Goal: Task Accomplishment & Management: Complete application form

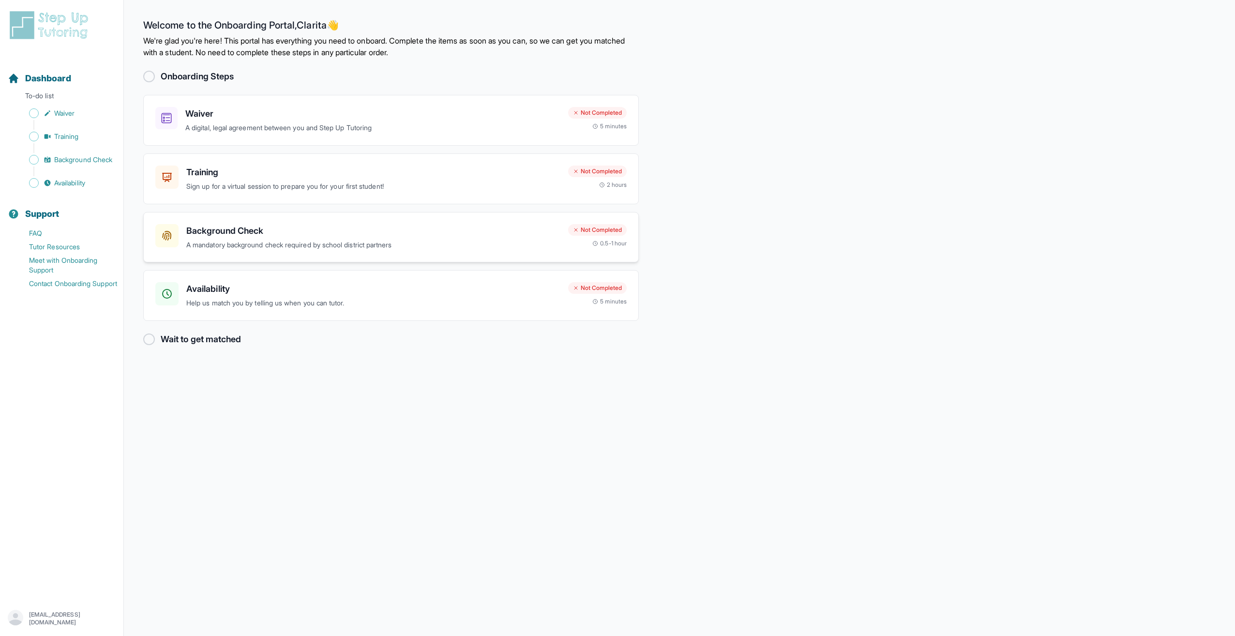
click at [418, 238] on div "Background Check A mandatory background check required by school district partn…" at bounding box center [373, 237] width 374 height 27
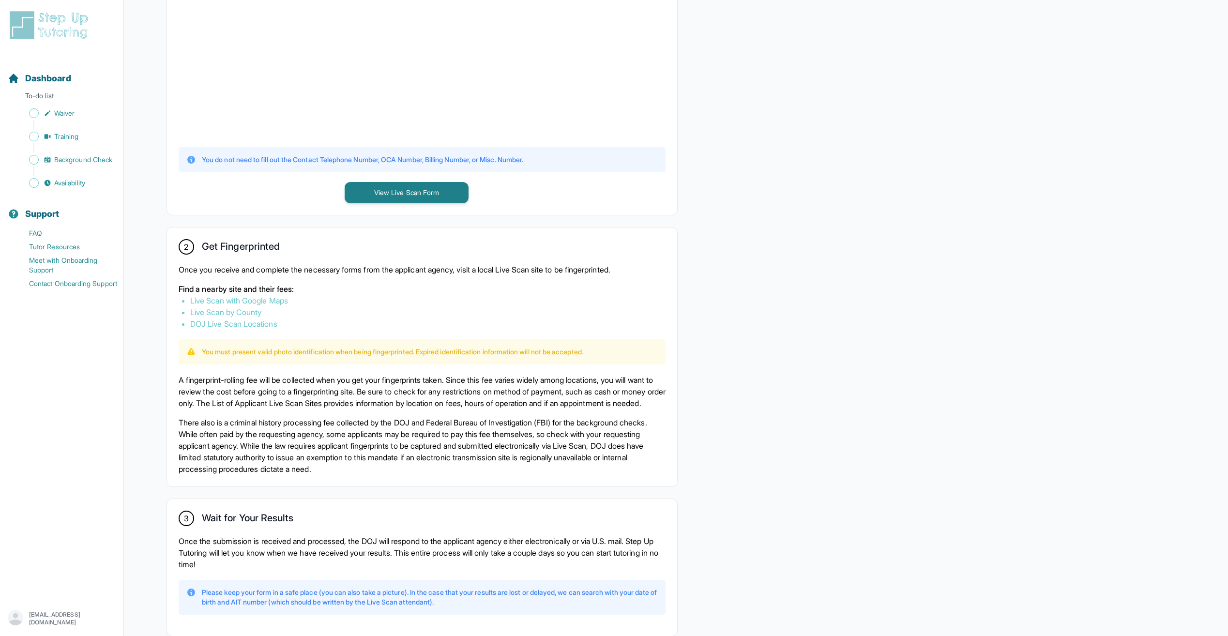
scroll to position [409, 0]
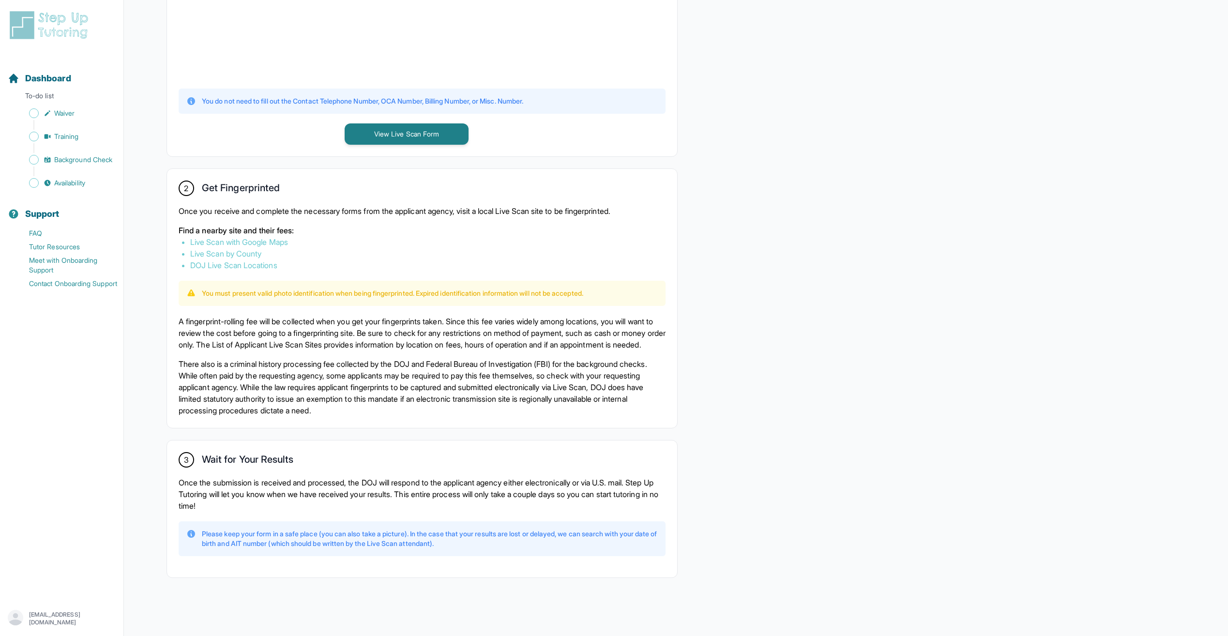
click at [238, 249] on link "Live Scan by County" at bounding box center [225, 254] width 71 height 10
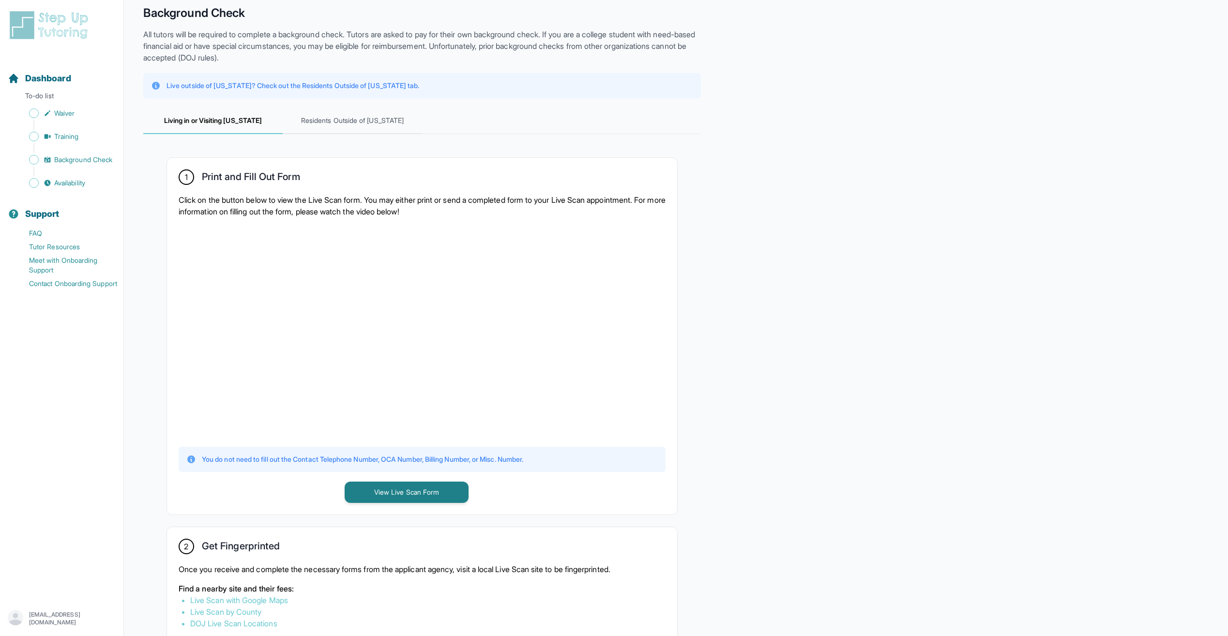
scroll to position [22, 0]
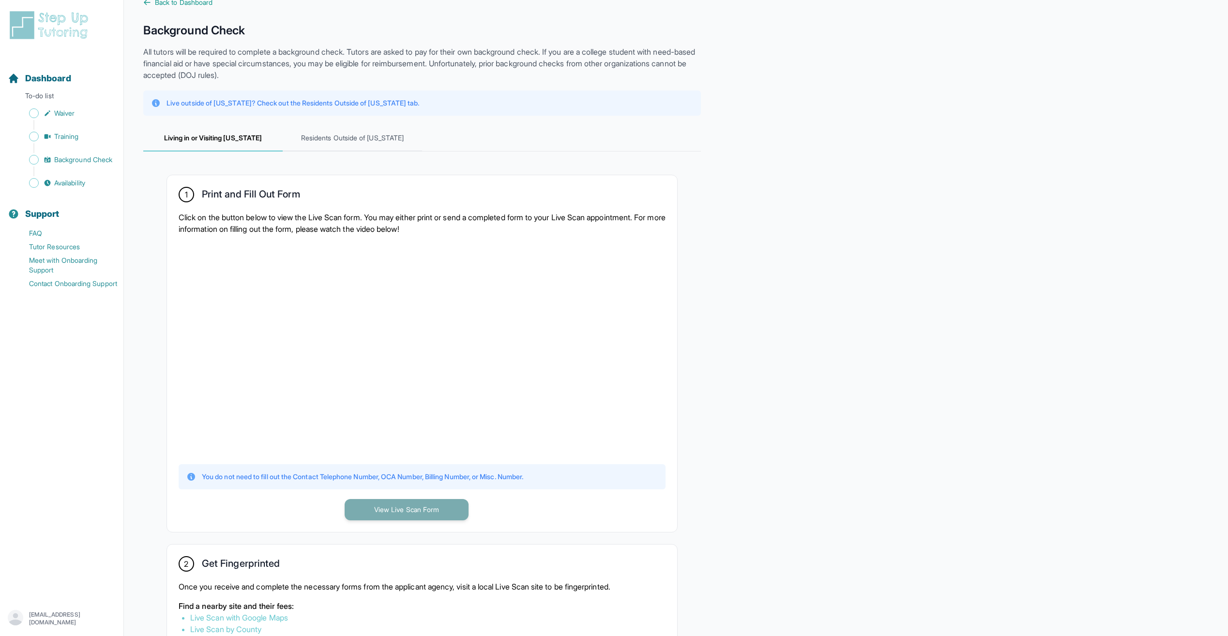
click at [417, 511] on button "View Live Scan Form" at bounding box center [407, 509] width 124 height 21
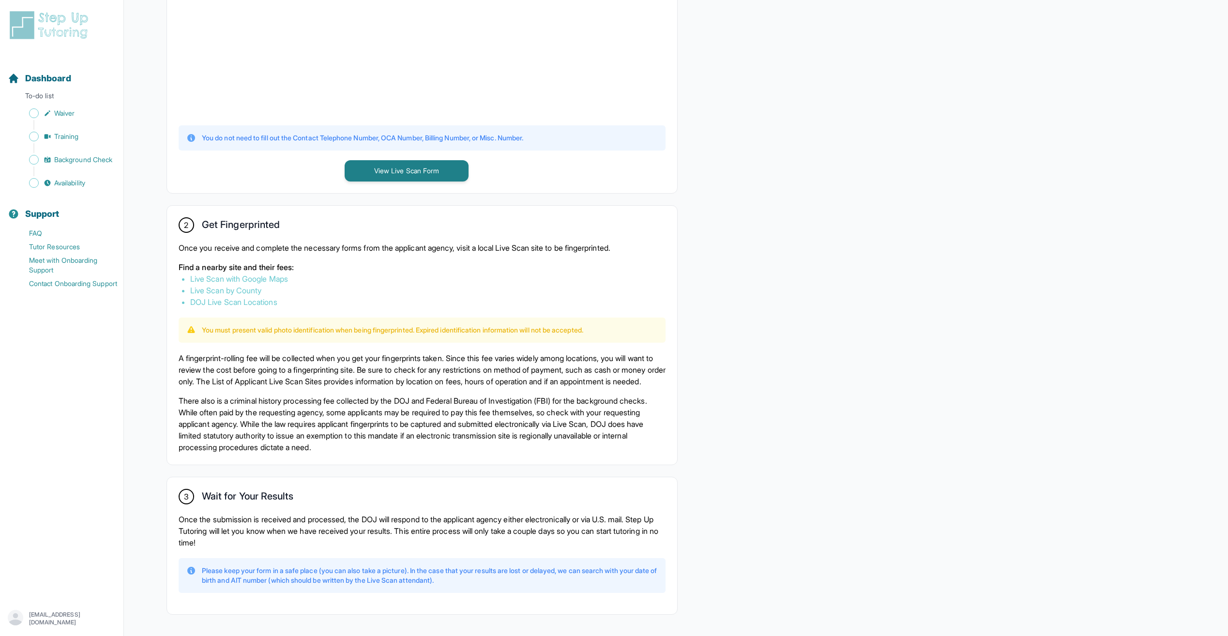
scroll to position [409, 0]
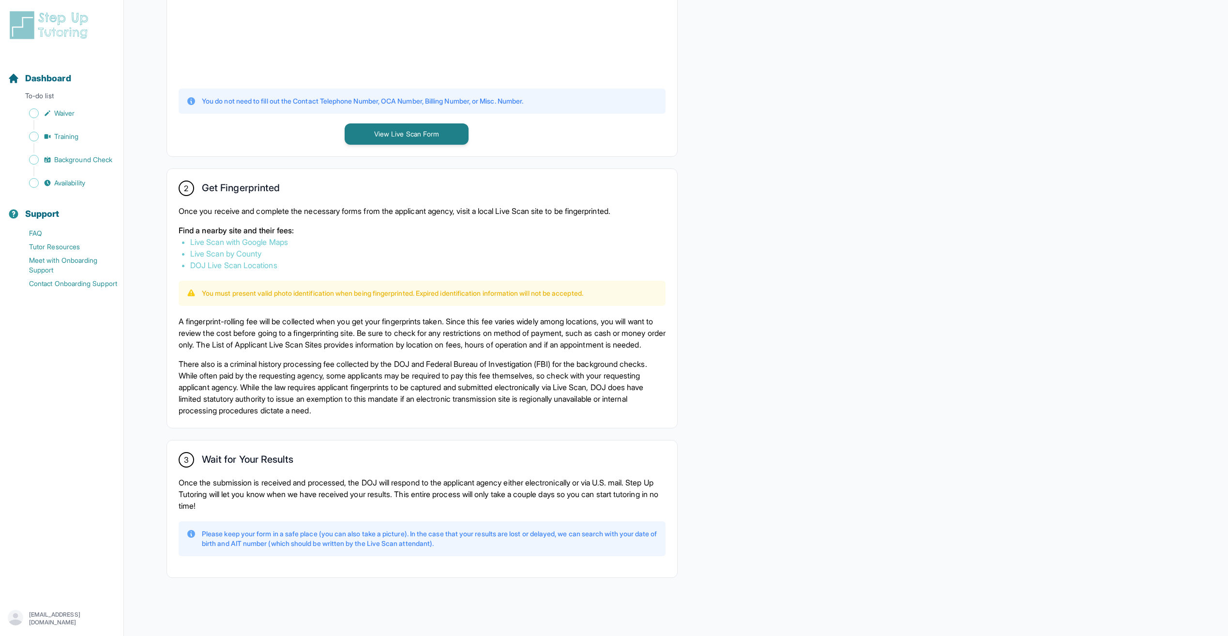
click at [328, 386] on p "There also is a criminal history processing fee collected by the DOJ and Federa…" at bounding box center [422, 387] width 487 height 58
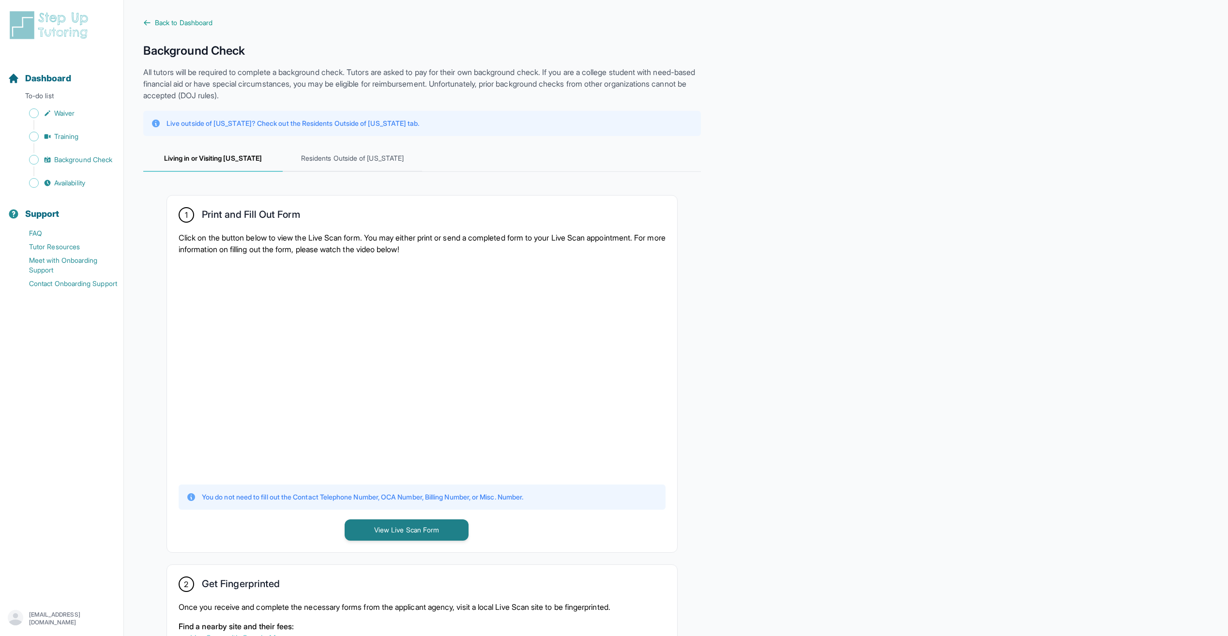
scroll to position [0, 0]
click at [346, 160] on span "Residents Outside of [US_STATE]" at bounding box center [352, 160] width 139 height 26
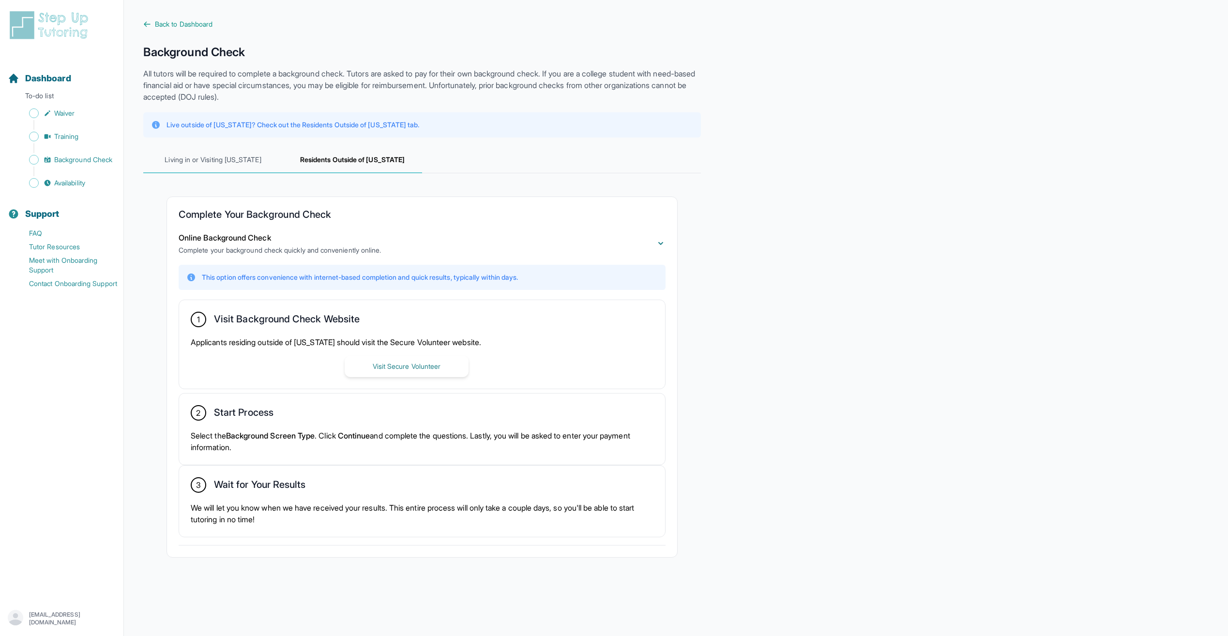
click at [223, 160] on span "Living in or Visiting [US_STATE]" at bounding box center [212, 160] width 139 height 26
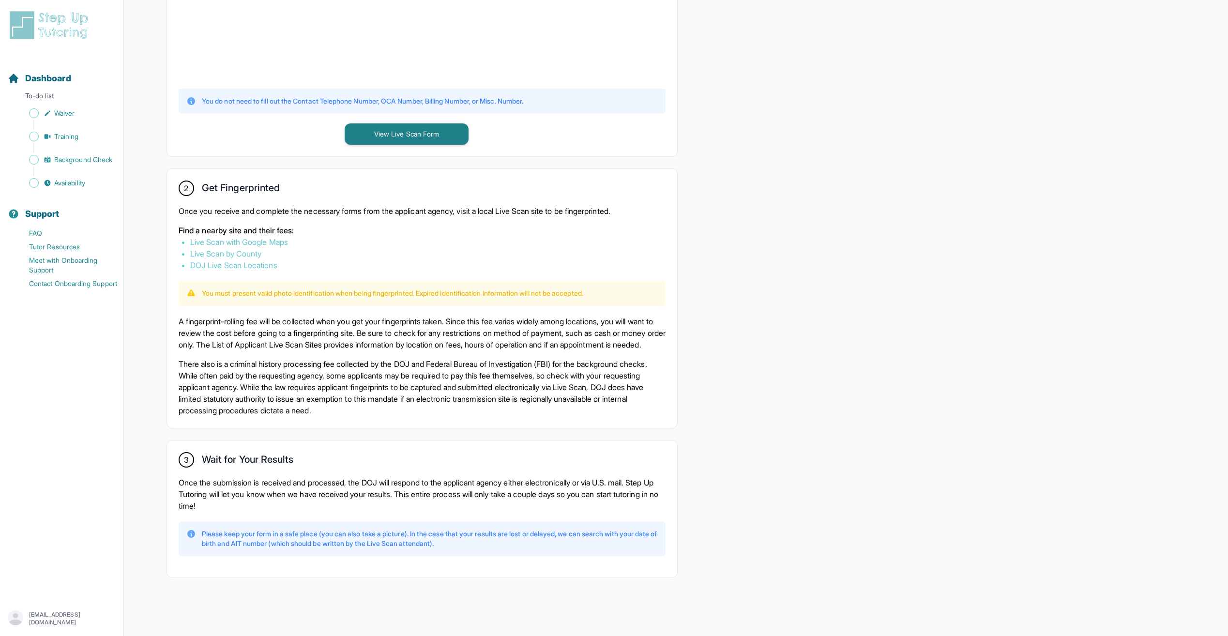
scroll to position [409, 0]
click at [268, 237] on link "Live Scan with Google Maps" at bounding box center [239, 242] width 98 height 10
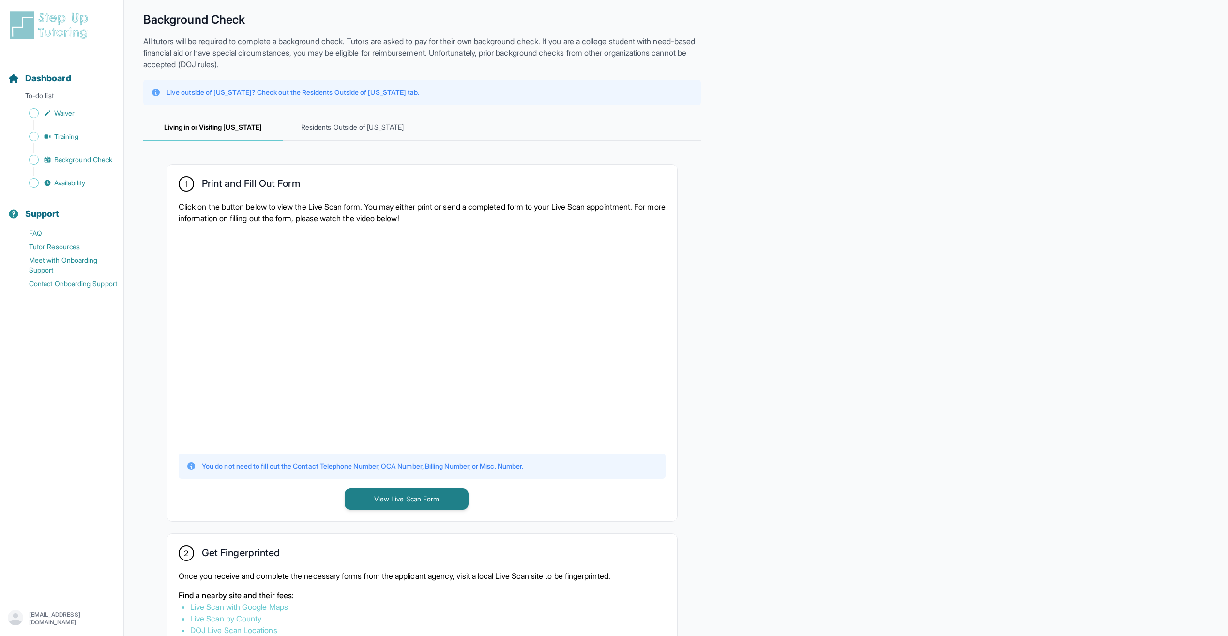
scroll to position [0, 0]
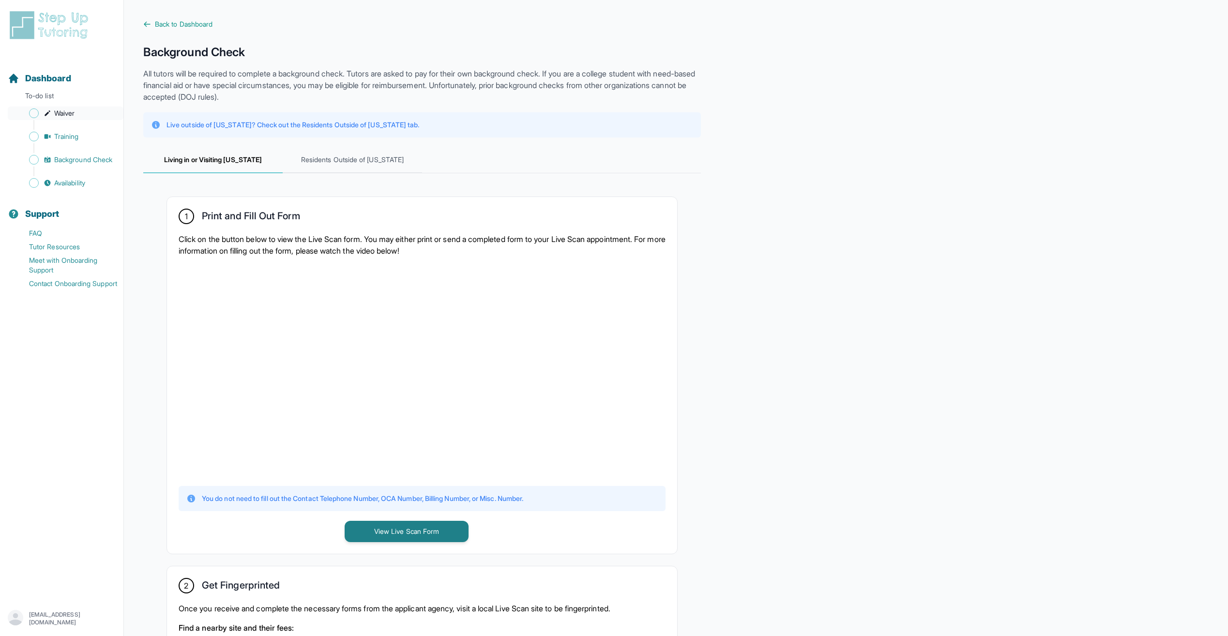
click at [68, 115] on span "Waiver" at bounding box center [64, 113] width 20 height 10
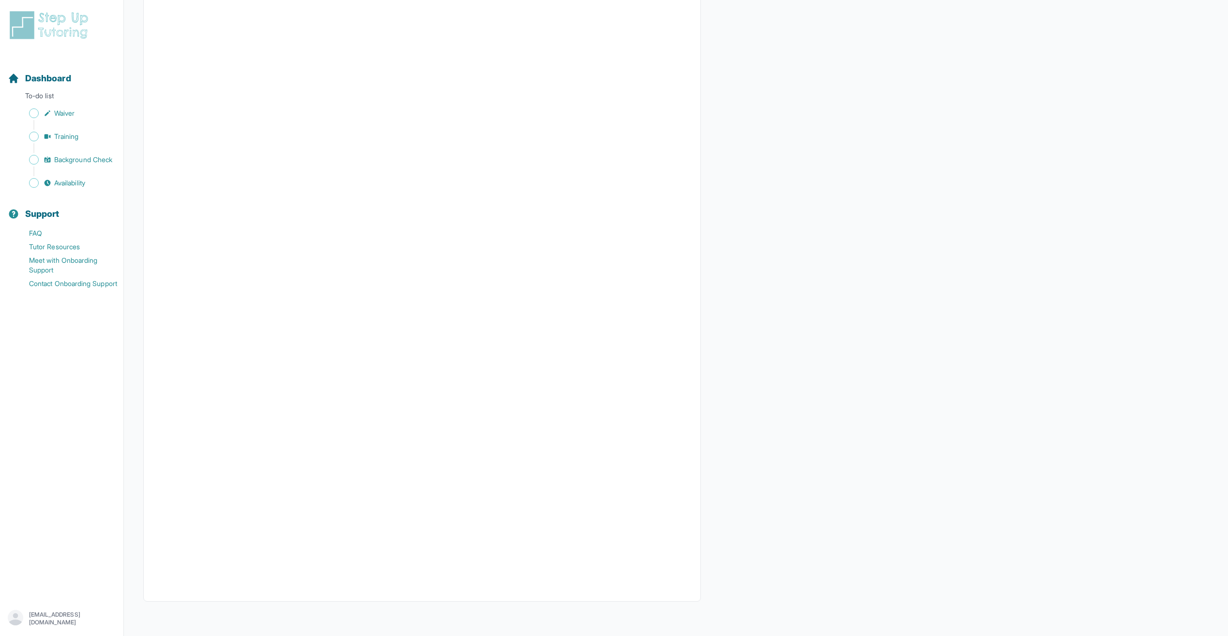
scroll to position [1466, 0]
click at [52, 114] on link "Waiver" at bounding box center [66, 113] width 116 height 14
click at [51, 77] on span "Dashboard" at bounding box center [48, 79] width 46 height 14
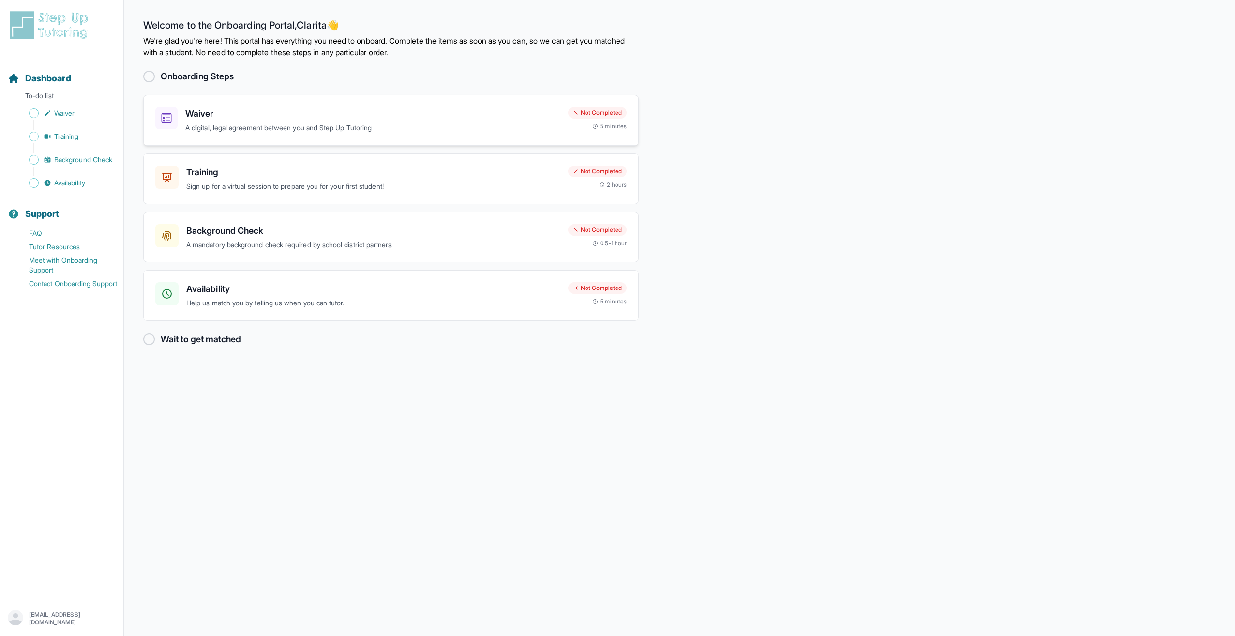
click at [464, 121] on div "Waiver A digital, legal agreement between you and Step Up Tutoring" at bounding box center [372, 120] width 375 height 27
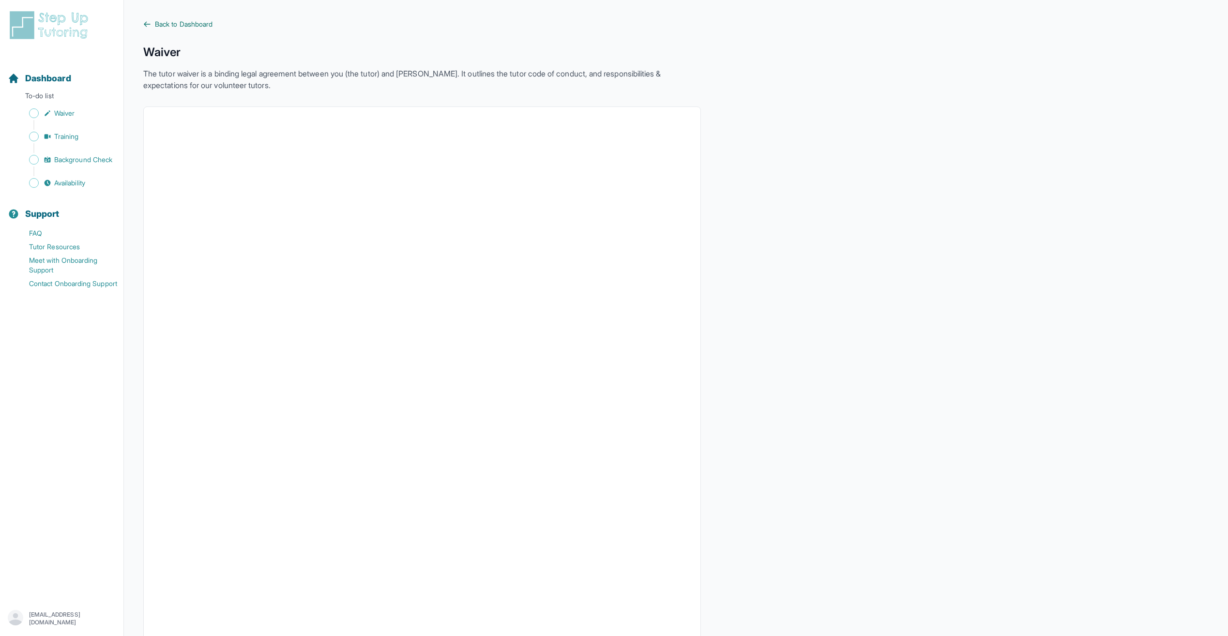
click at [180, 27] on span "Back to Dashboard" at bounding box center [184, 24] width 58 height 10
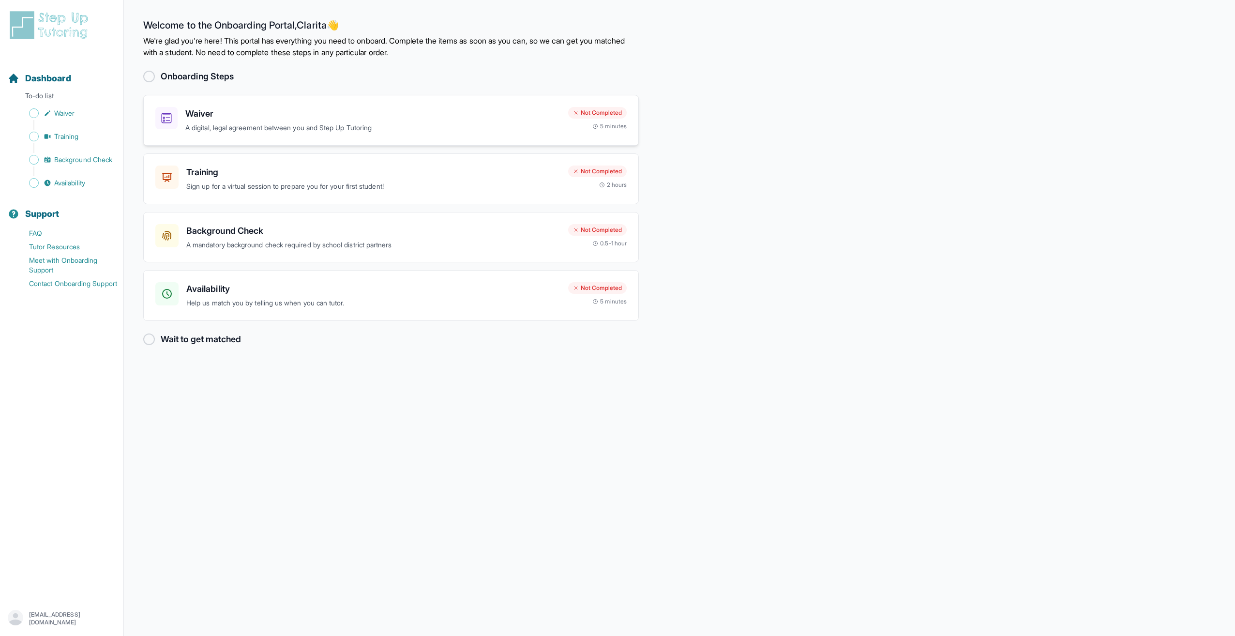
click at [217, 117] on h3 "Waiver" at bounding box center [372, 114] width 375 height 14
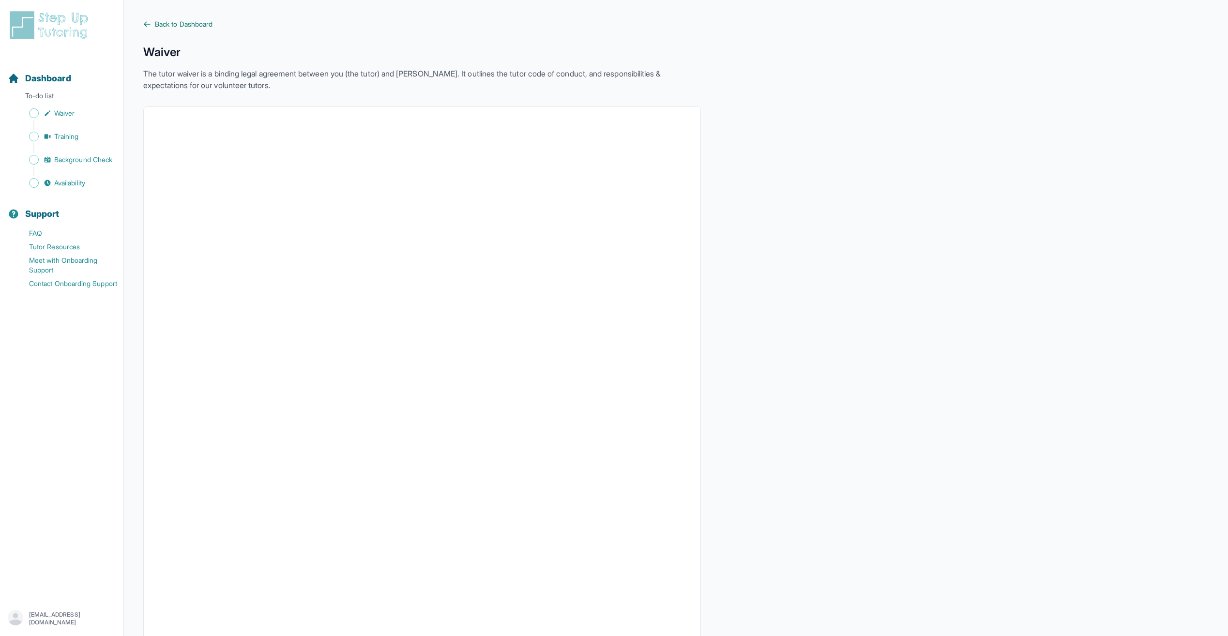
click at [159, 21] on span "Back to Dashboard" at bounding box center [184, 24] width 58 height 10
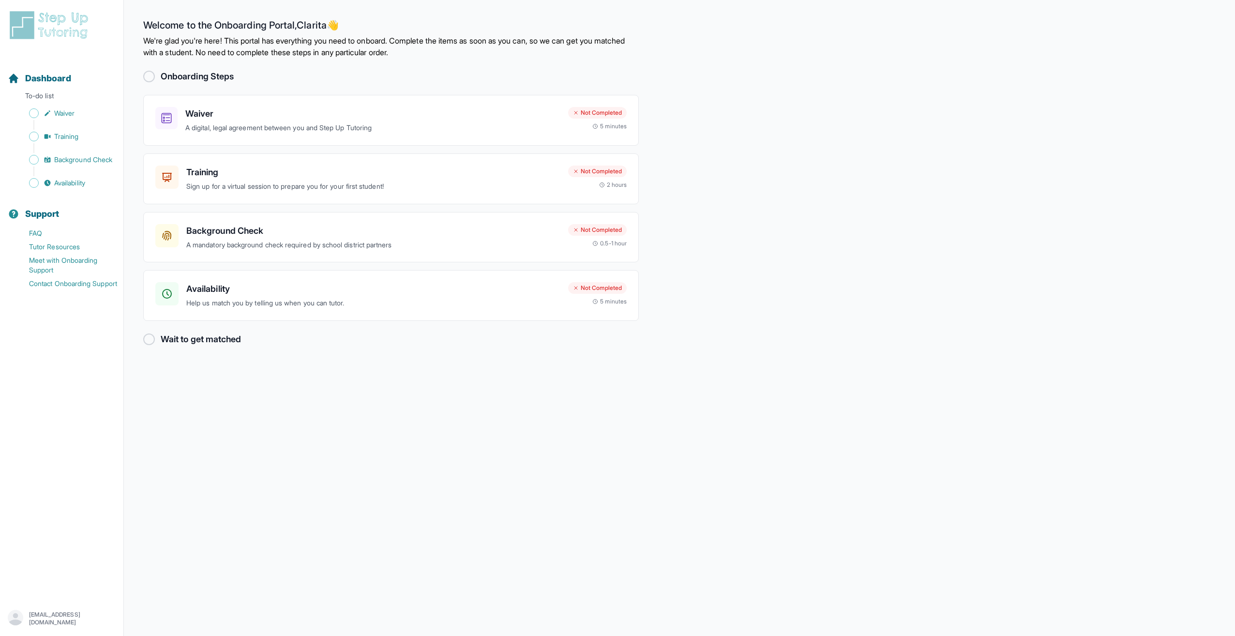
click at [152, 76] on div at bounding box center [149, 77] width 12 height 12
click at [181, 73] on h2 "Onboarding Steps" at bounding box center [197, 77] width 73 height 14
click at [32, 110] on span "Sidebar" at bounding box center [34, 113] width 10 height 10
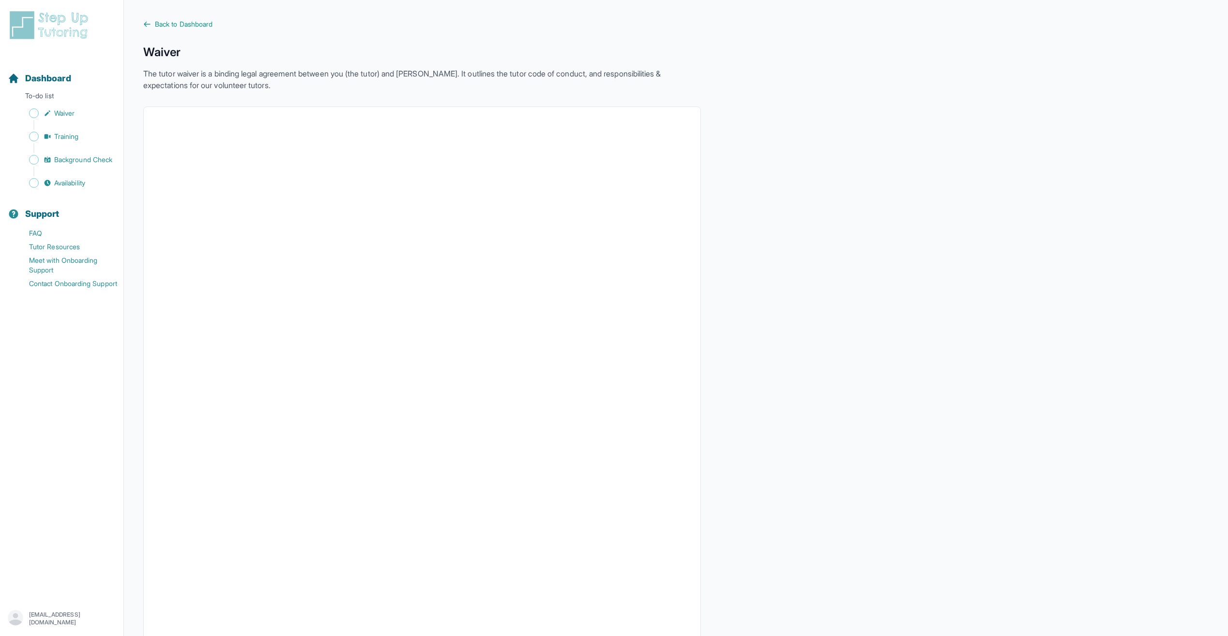
drag, startPoint x: 459, startPoint y: 70, endPoint x: 644, endPoint y: 69, distance: 184.9
click at [460, 69] on p "The tutor waiver is a binding legal agreement between you (the tutor) and StepU…" at bounding box center [422, 79] width 558 height 23
click at [671, 63] on div "Waiver The tutor waiver is a binding legal agreement between you (the tutor) an…" at bounding box center [422, 68] width 558 height 46
click at [42, 73] on span "Dashboard" at bounding box center [48, 79] width 46 height 14
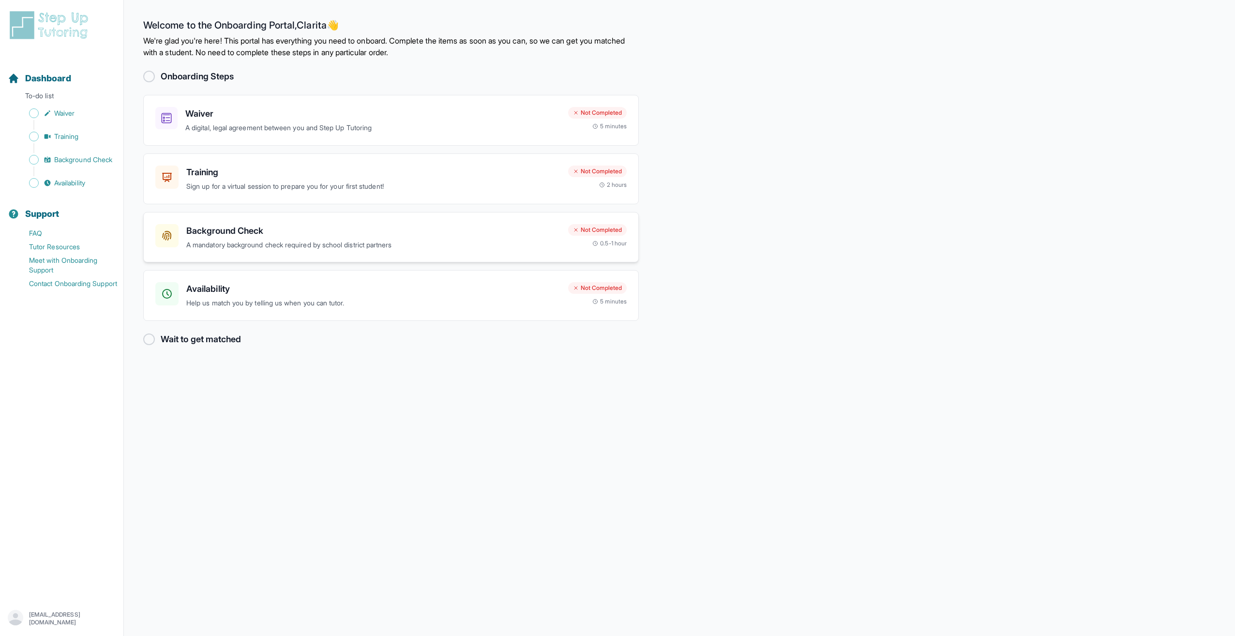
click at [342, 238] on div "Background Check A mandatory background check required by school district partn…" at bounding box center [373, 237] width 374 height 27
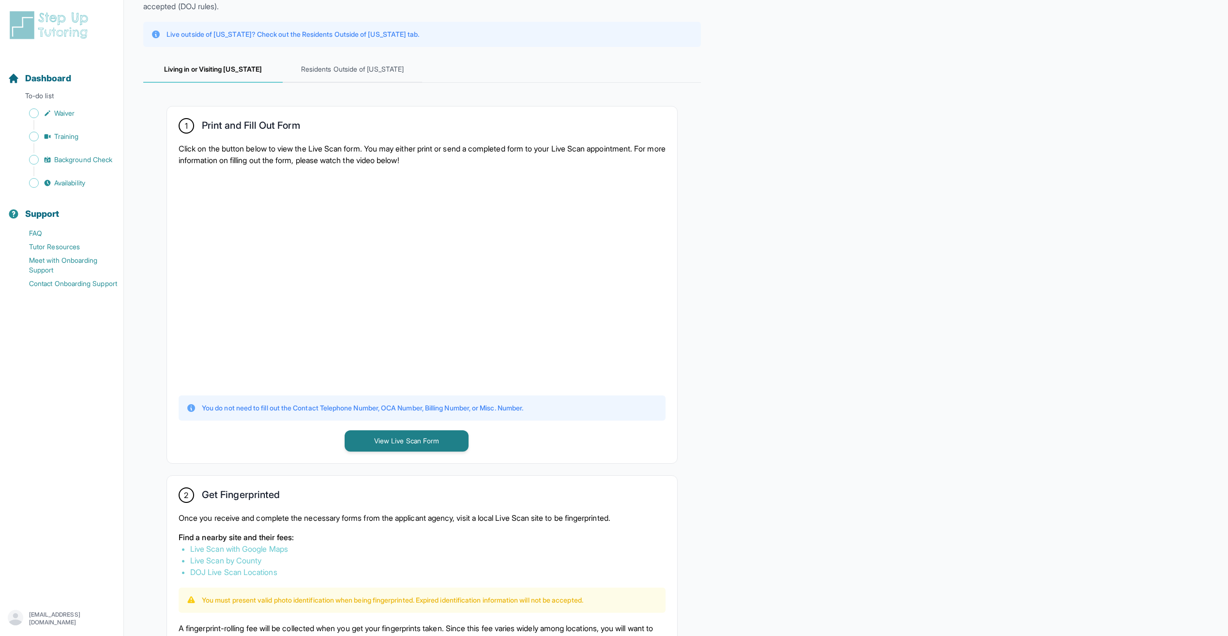
scroll to position [70, 0]
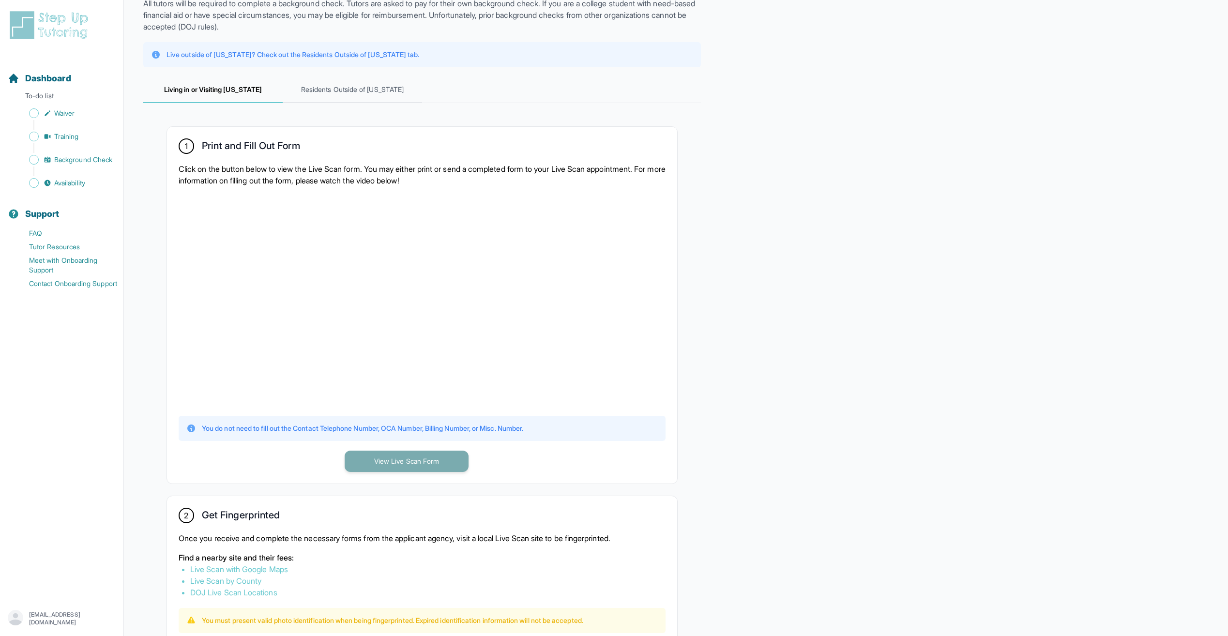
click at [423, 457] on button "View Live Scan Form" at bounding box center [407, 461] width 124 height 21
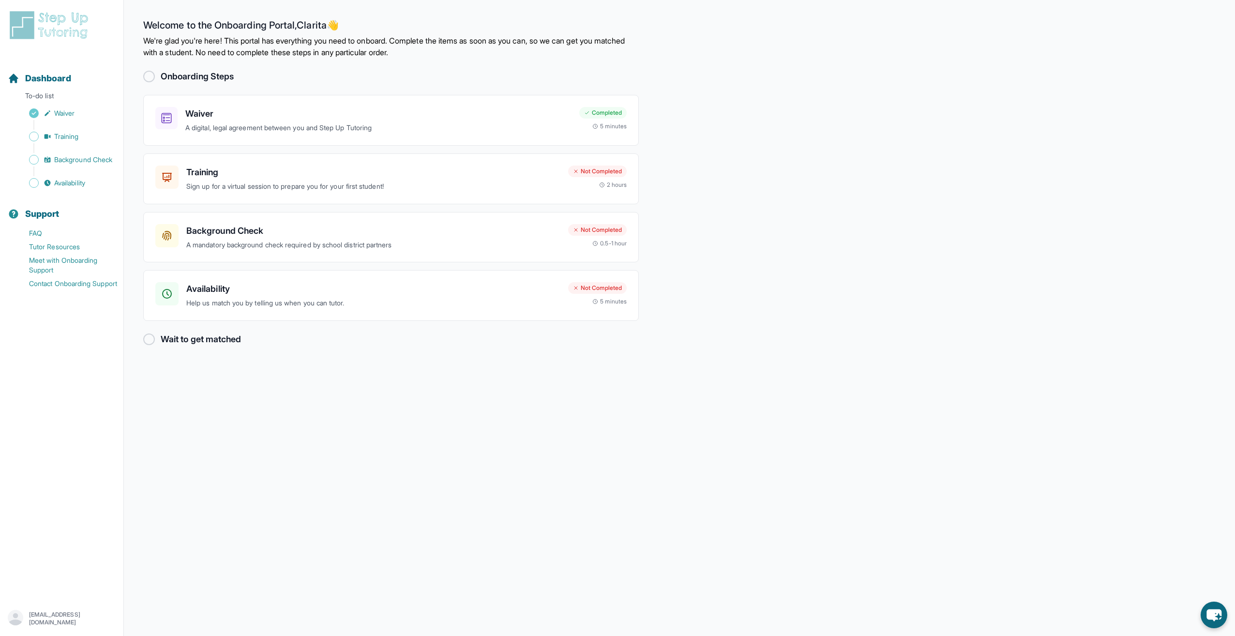
click at [56, 10] on img at bounding box center [51, 25] width 86 height 31
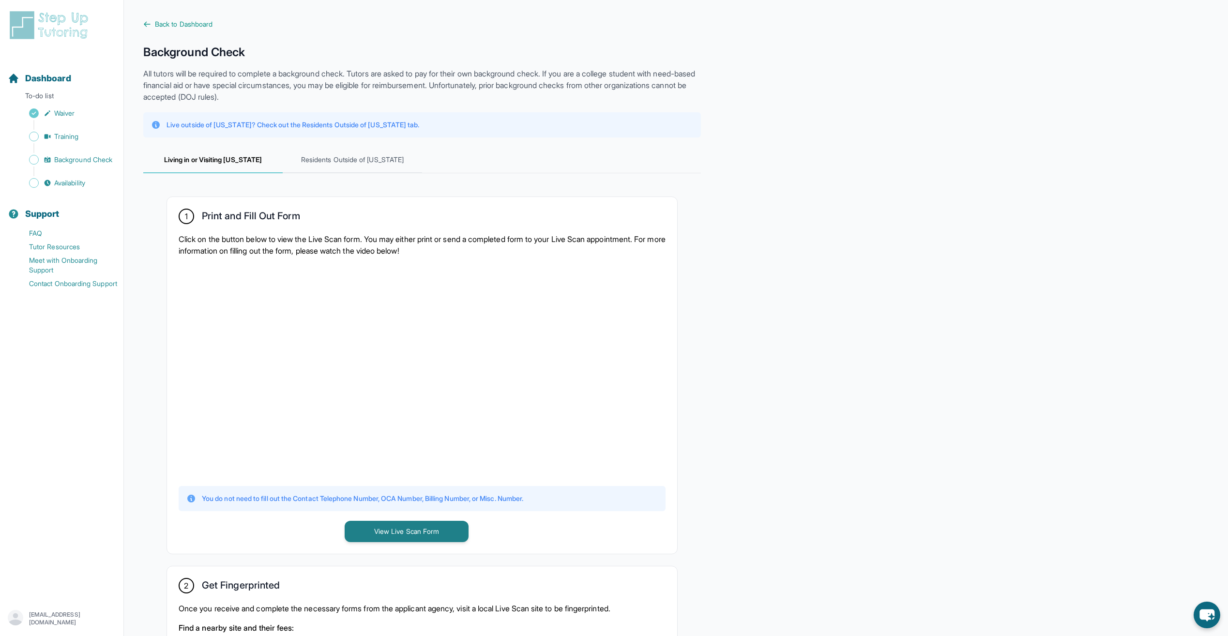
drag, startPoint x: 336, startPoint y: 232, endPoint x: 325, endPoint y: 216, distance: 19.2
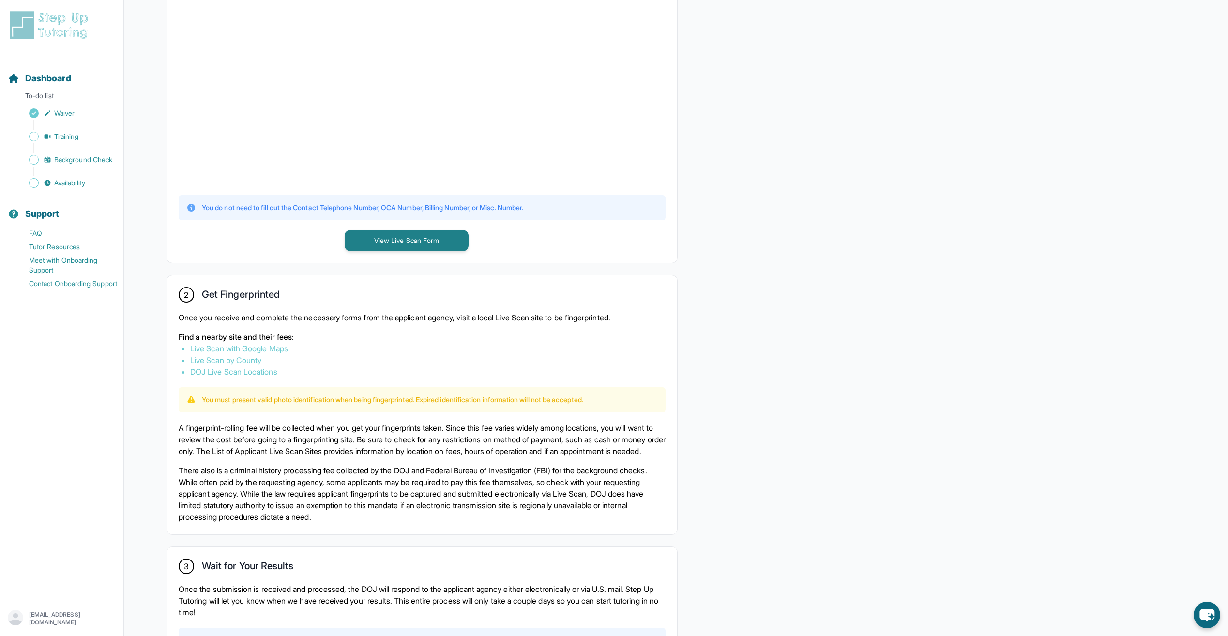
scroll to position [387, 0]
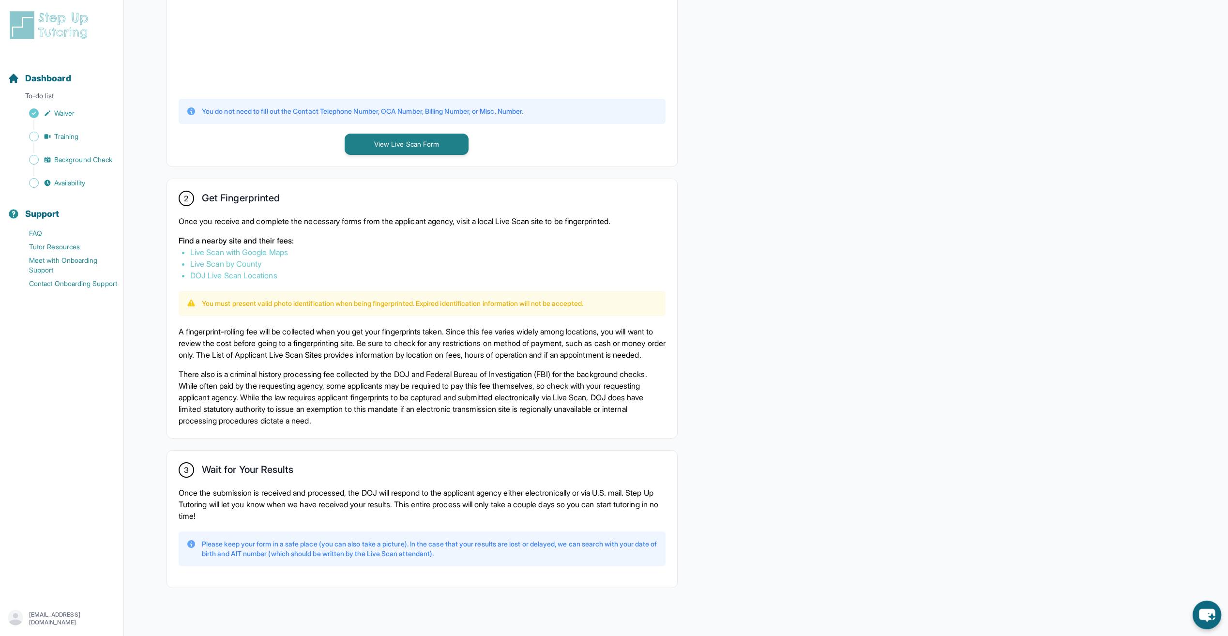
click at [1202, 614] on icon "chat-button" at bounding box center [1207, 615] width 16 height 13
click at [161, 308] on div "1 Print and Fill Out Form Click on the button below to view the Live Scan form.…" at bounding box center [422, 198] width 558 height 825
click at [51, 136] on link "Training" at bounding box center [66, 137] width 116 height 14
